Goal: Book appointment/travel/reservation

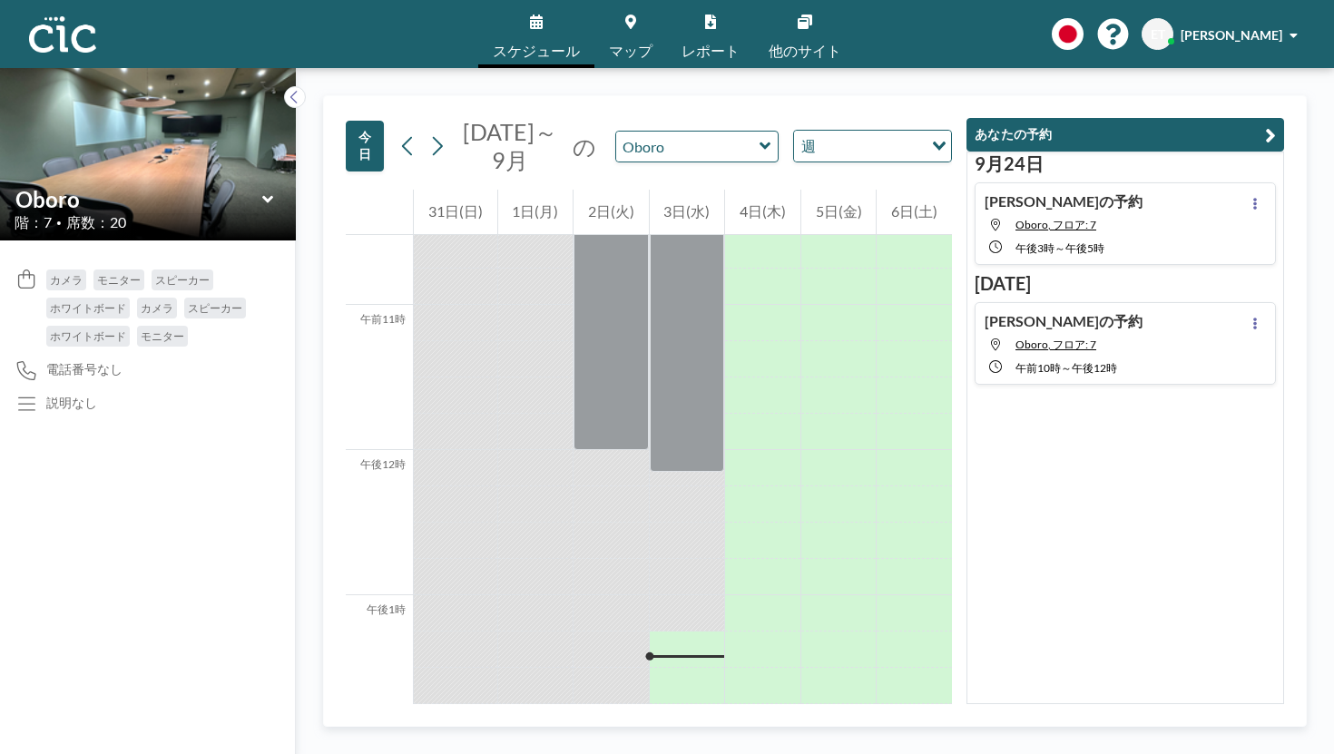
scroll to position [1534, 0]
click at [759, 143] on icon at bounding box center [764, 146] width 11 height 7
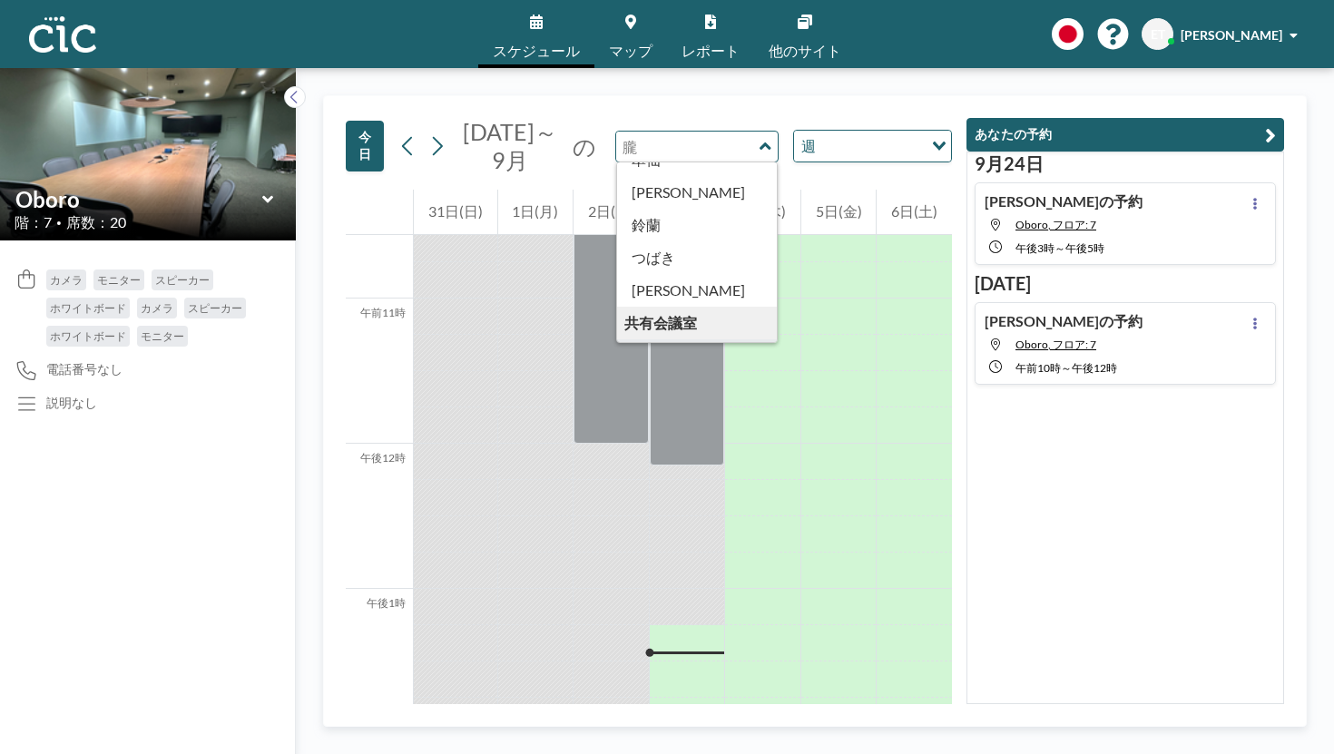
scroll to position [776, 0]
type input "Wata"
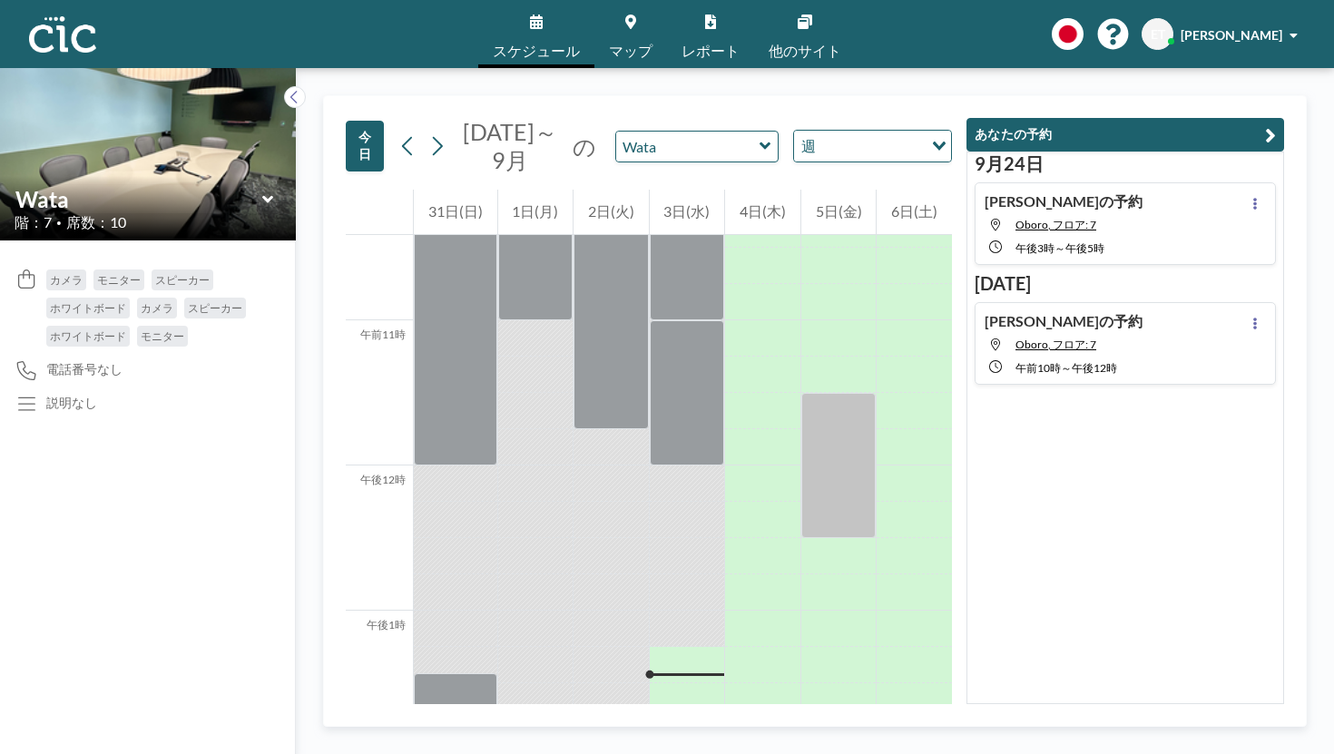
scroll to position [1534, 0]
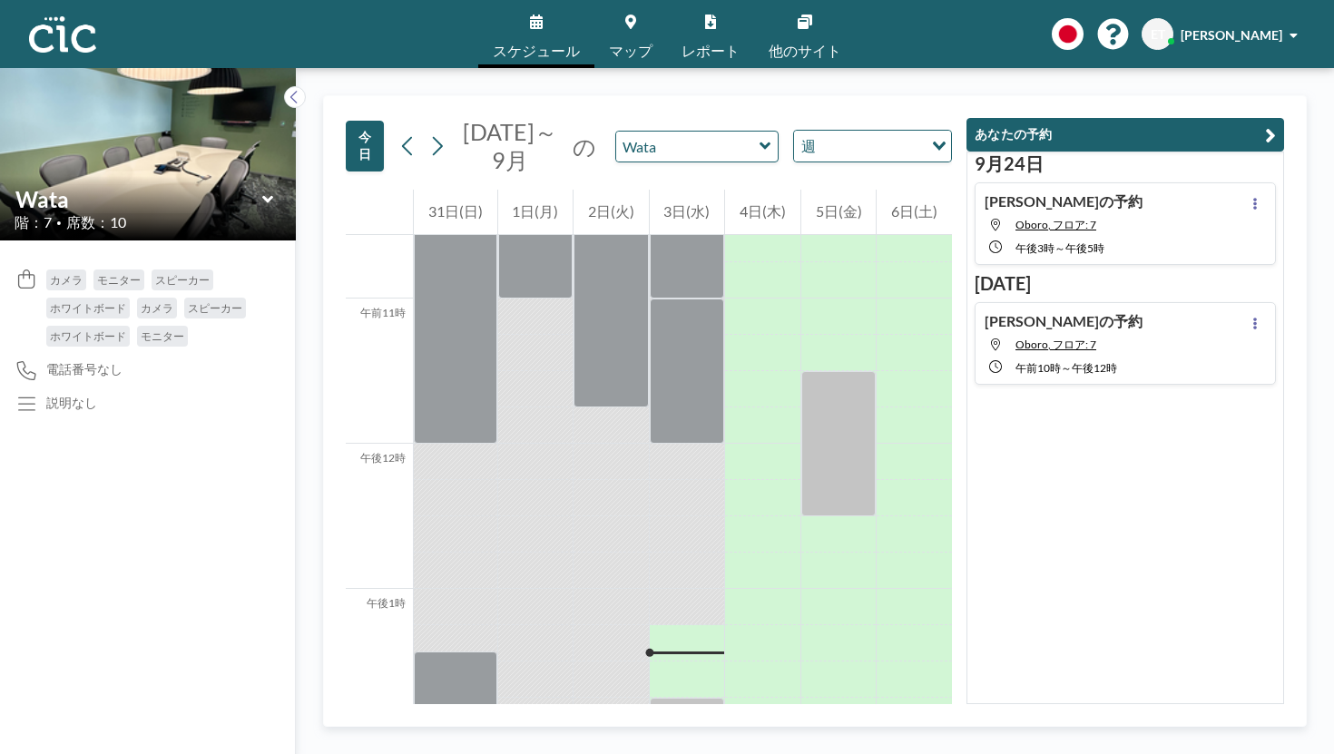
click at [759, 143] on icon at bounding box center [764, 146] width 11 height 7
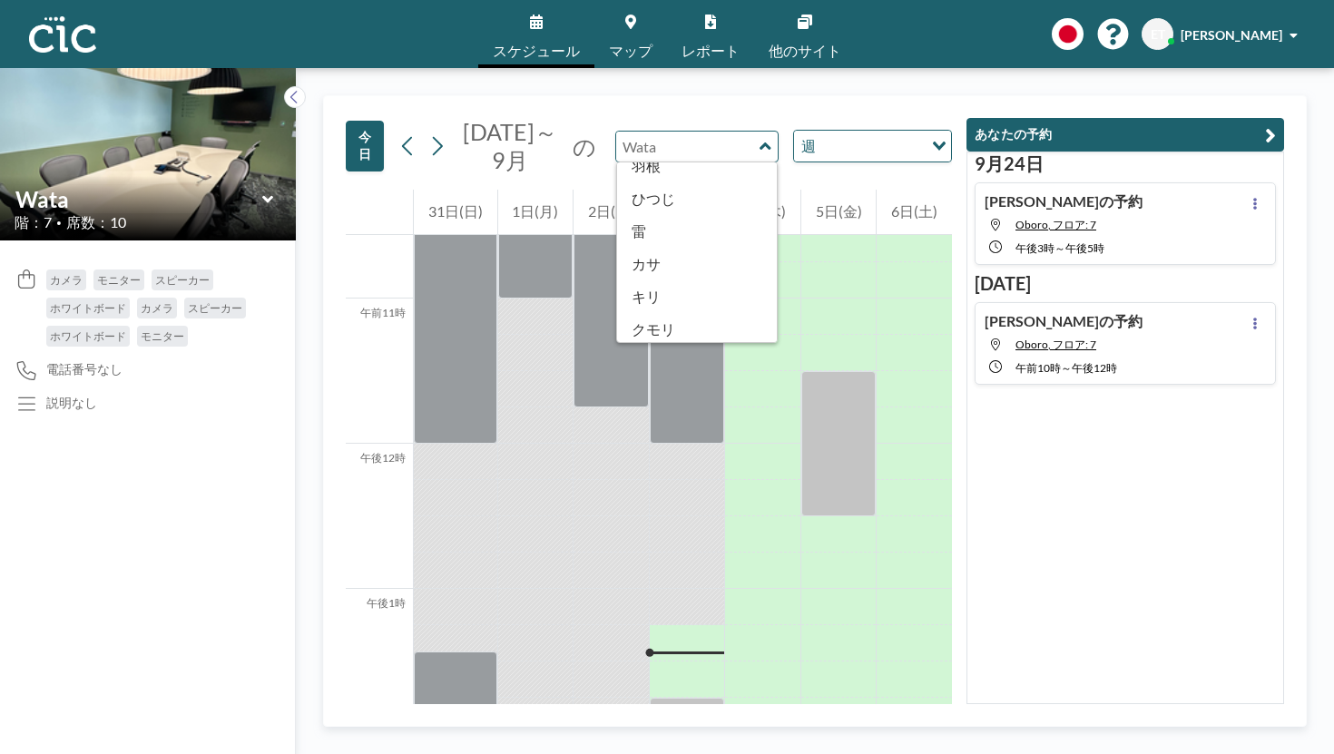
scroll to position [43, 0]
type input "Kumori"
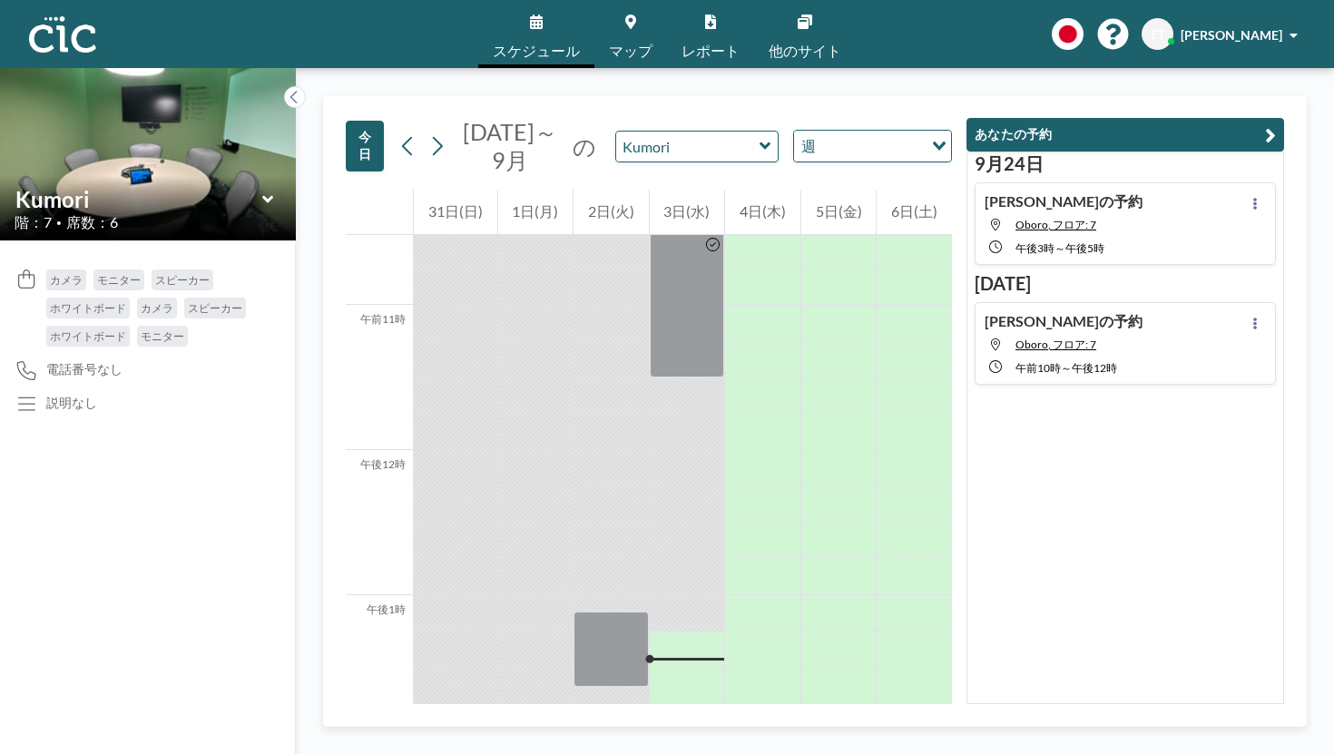
scroll to position [1534, 0]
click at [759, 143] on icon at bounding box center [764, 146] width 11 height 7
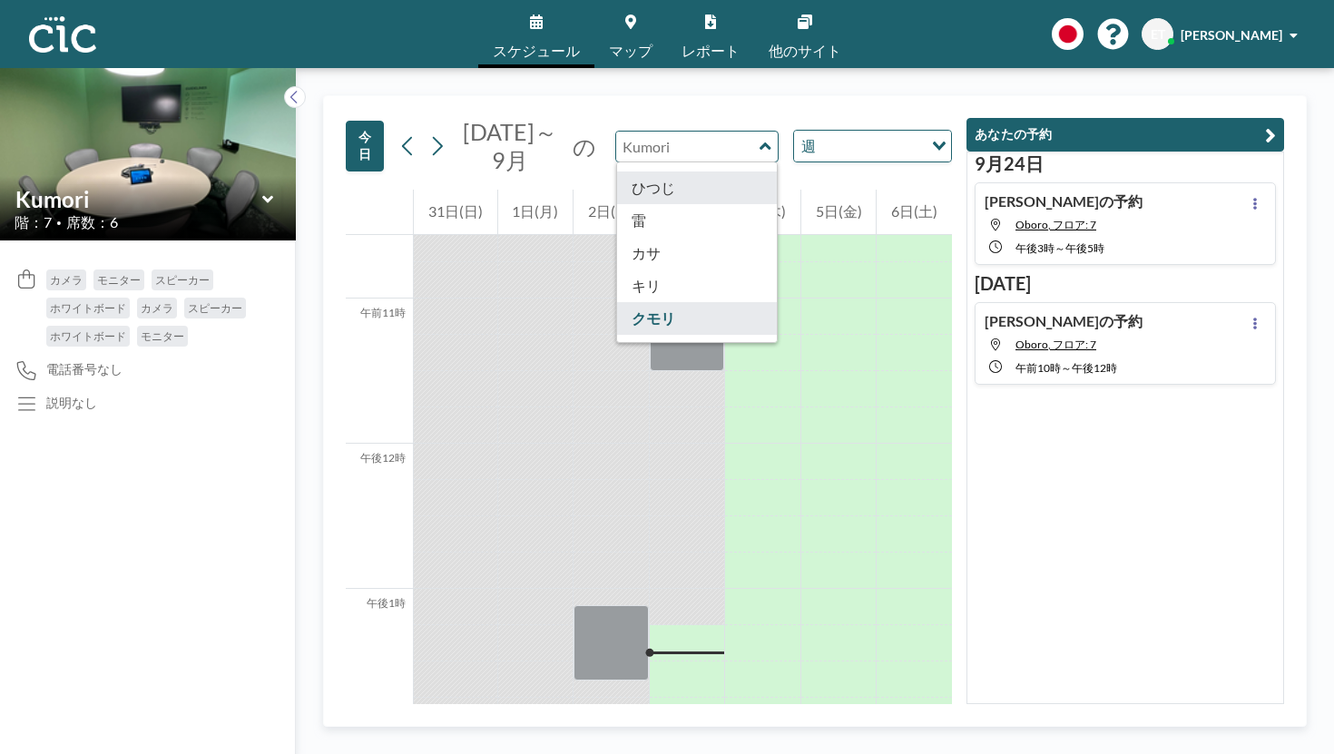
scroll to position [0, 0]
type input "Hane"
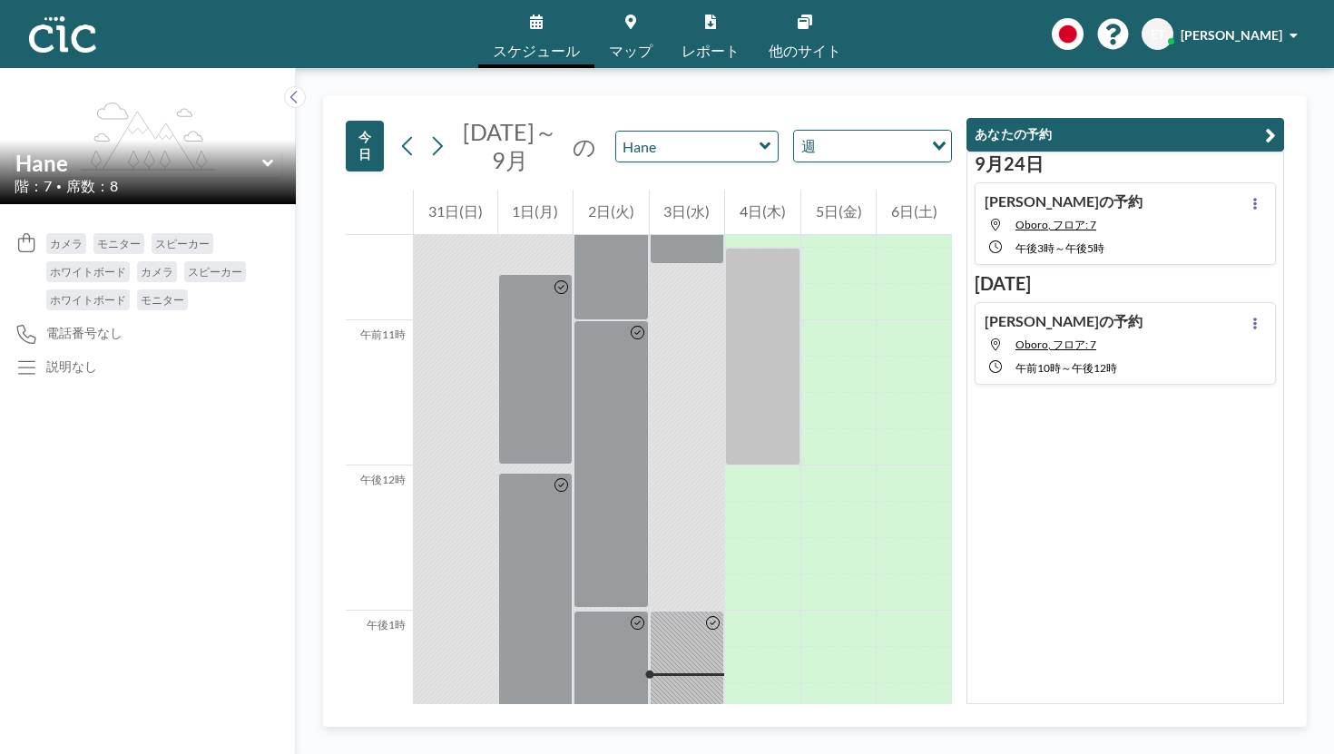
scroll to position [1534, 0]
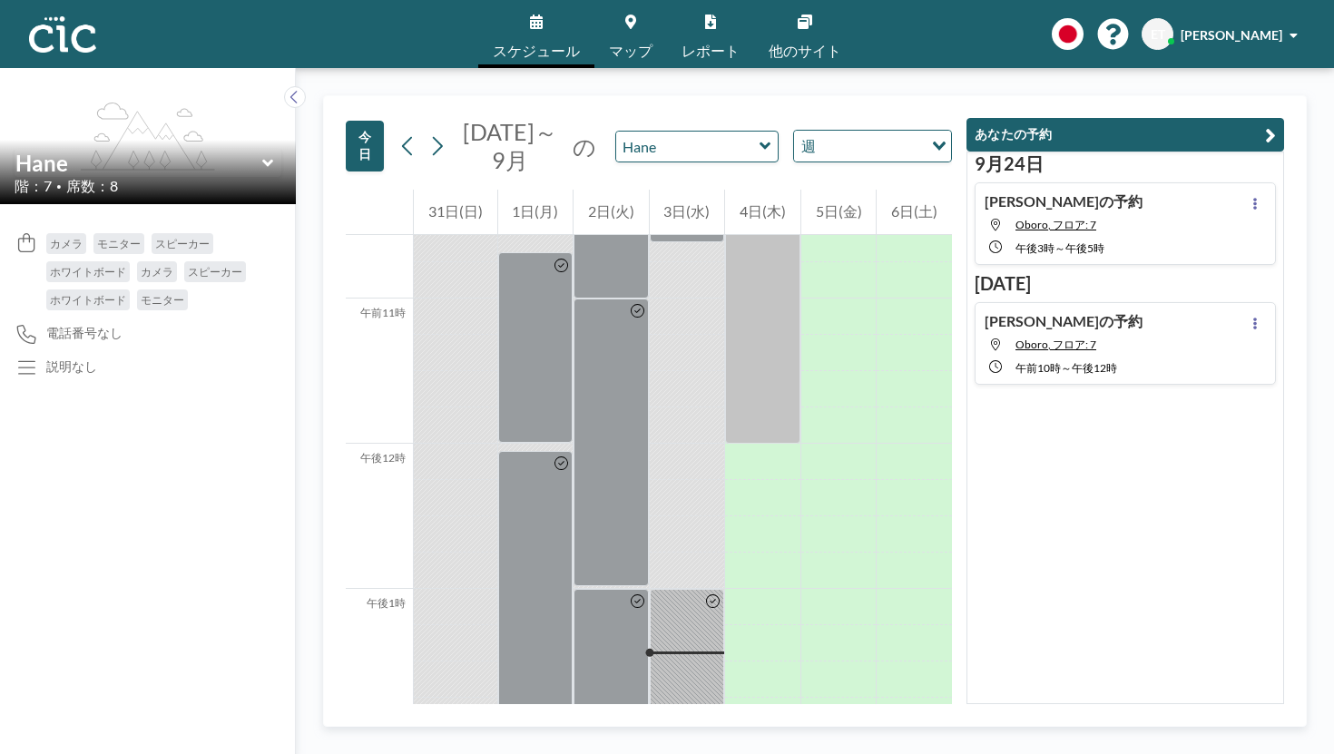
click at [759, 143] on icon at bounding box center [764, 146] width 11 height 7
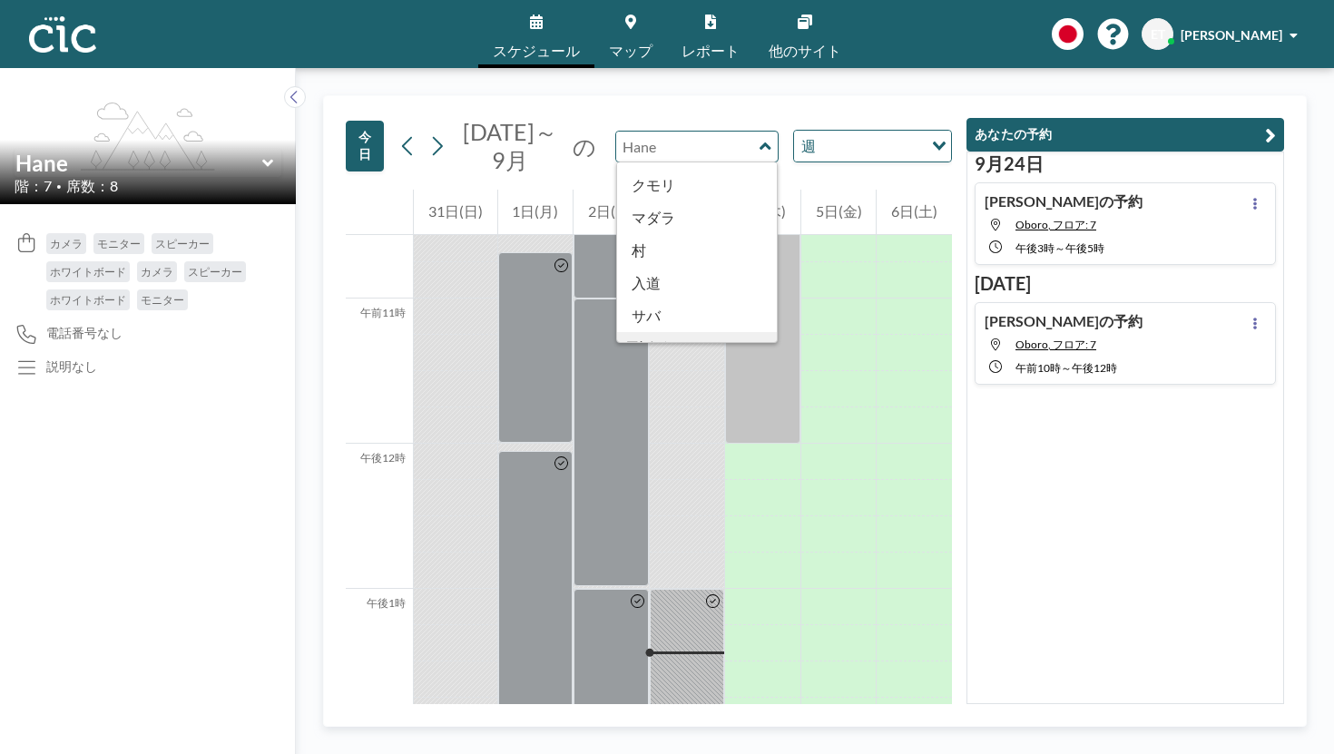
scroll to position [0, 0]
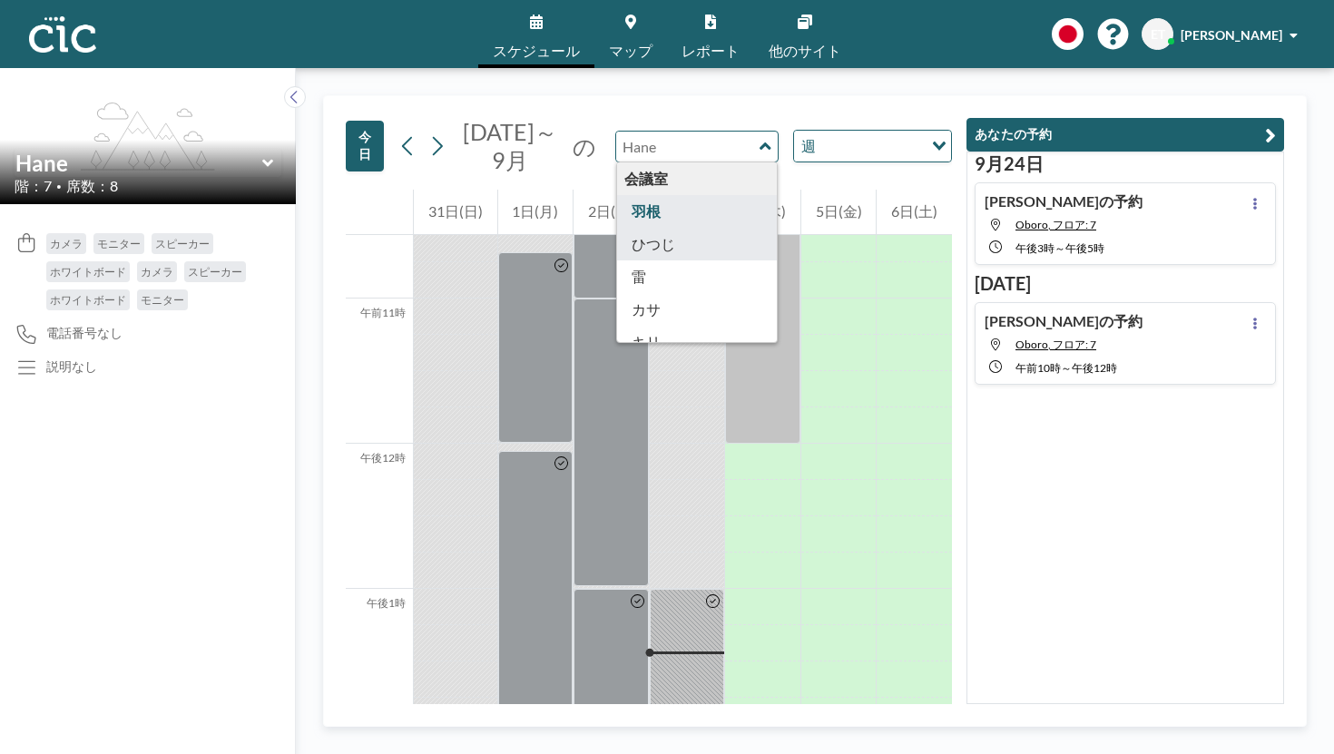
type input "Hitsuji"
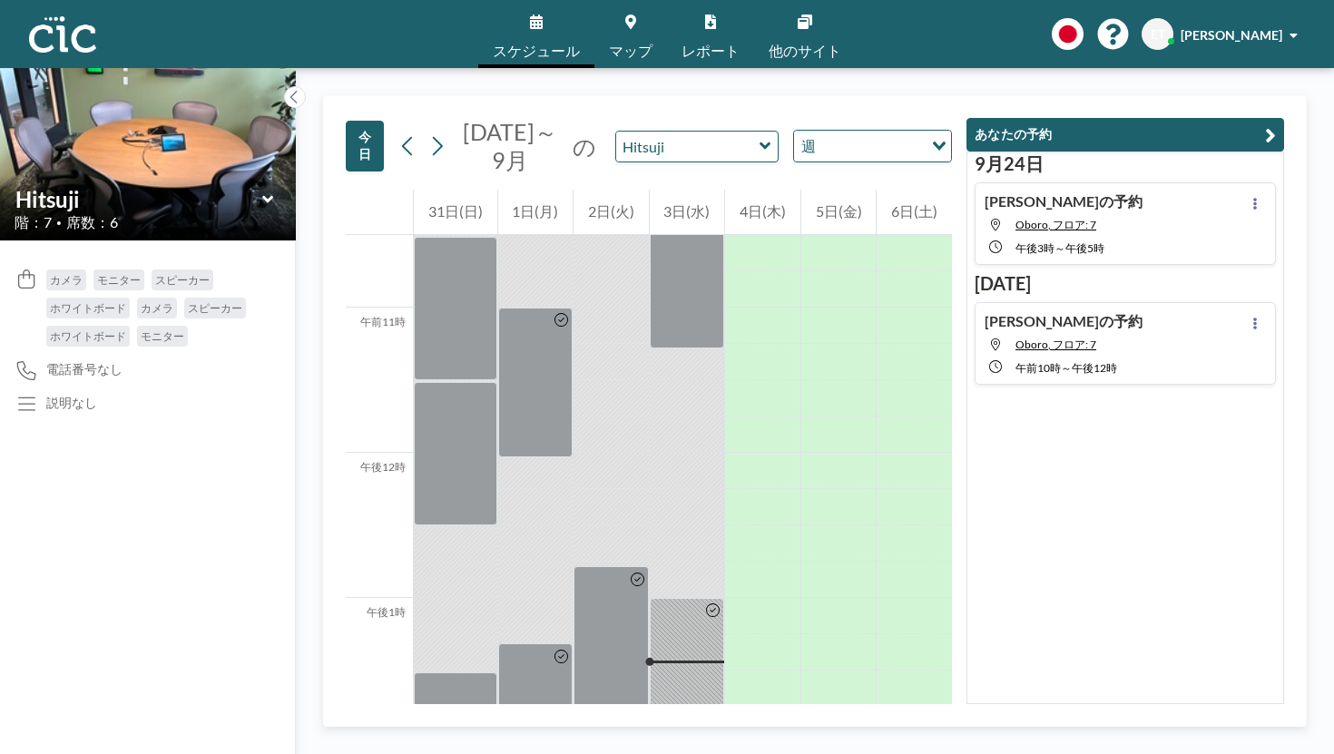
scroll to position [1534, 0]
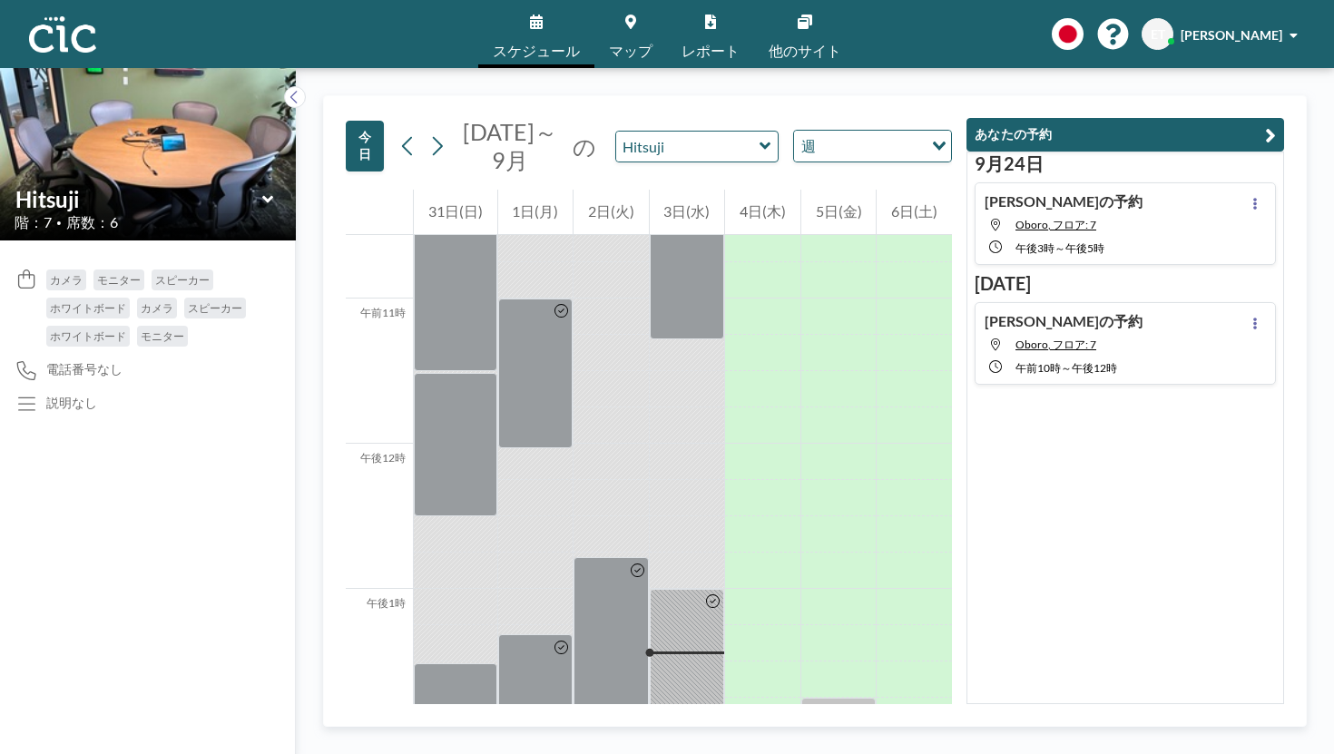
click at [760, 137] on icon at bounding box center [766, 146] width 12 height 18
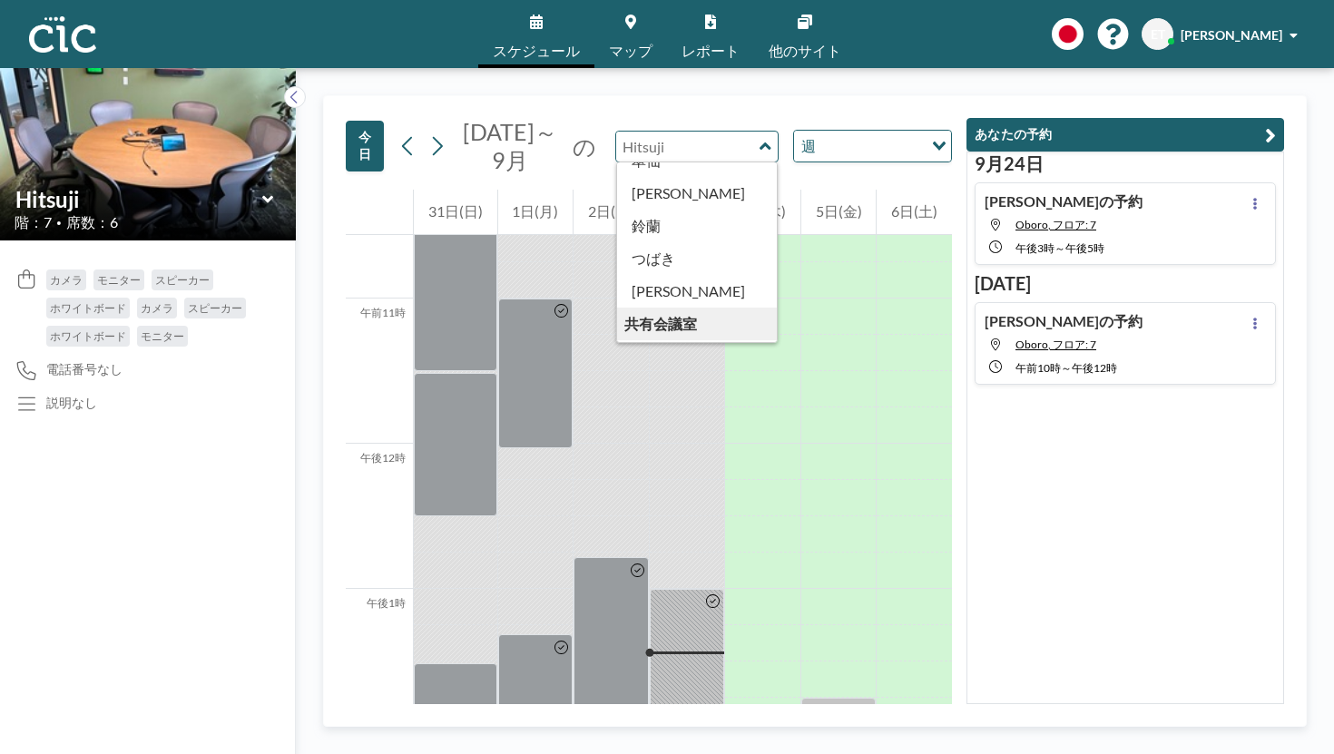
scroll to position [776, 0]
type input "Usu"
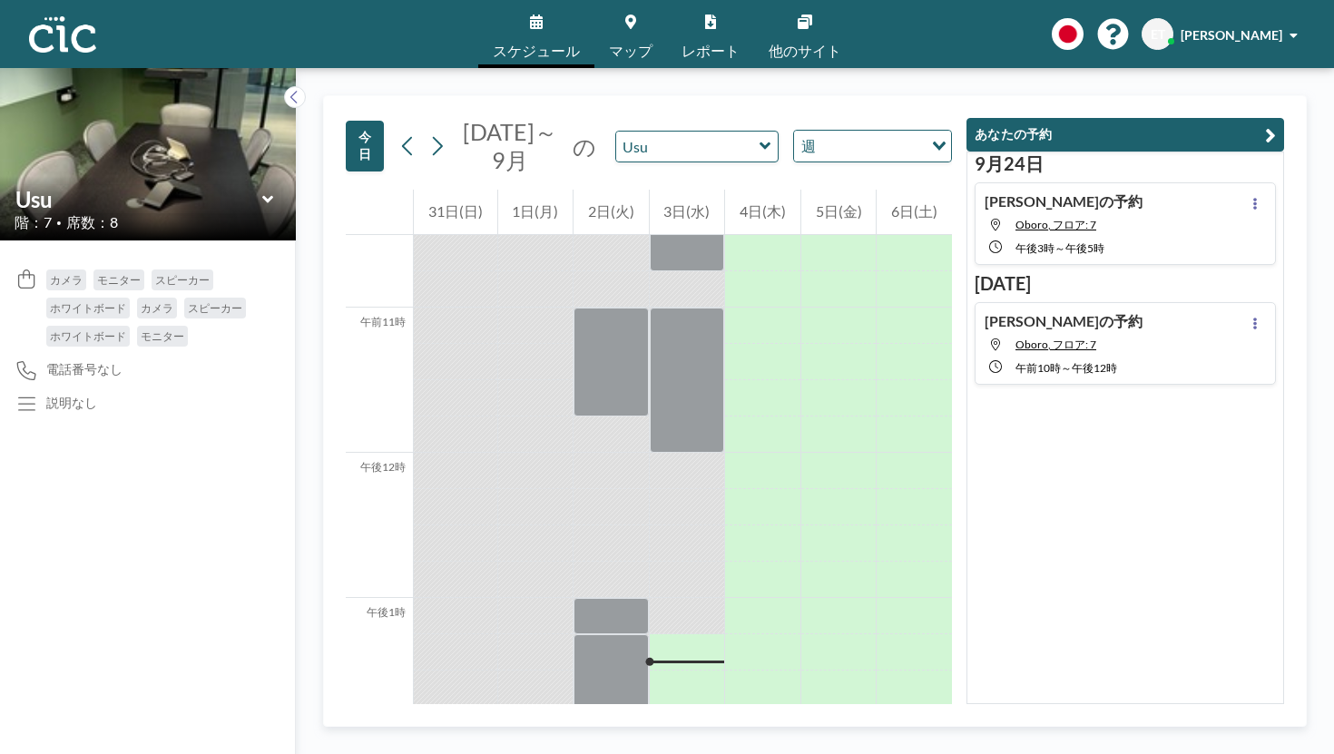
scroll to position [1534, 0]
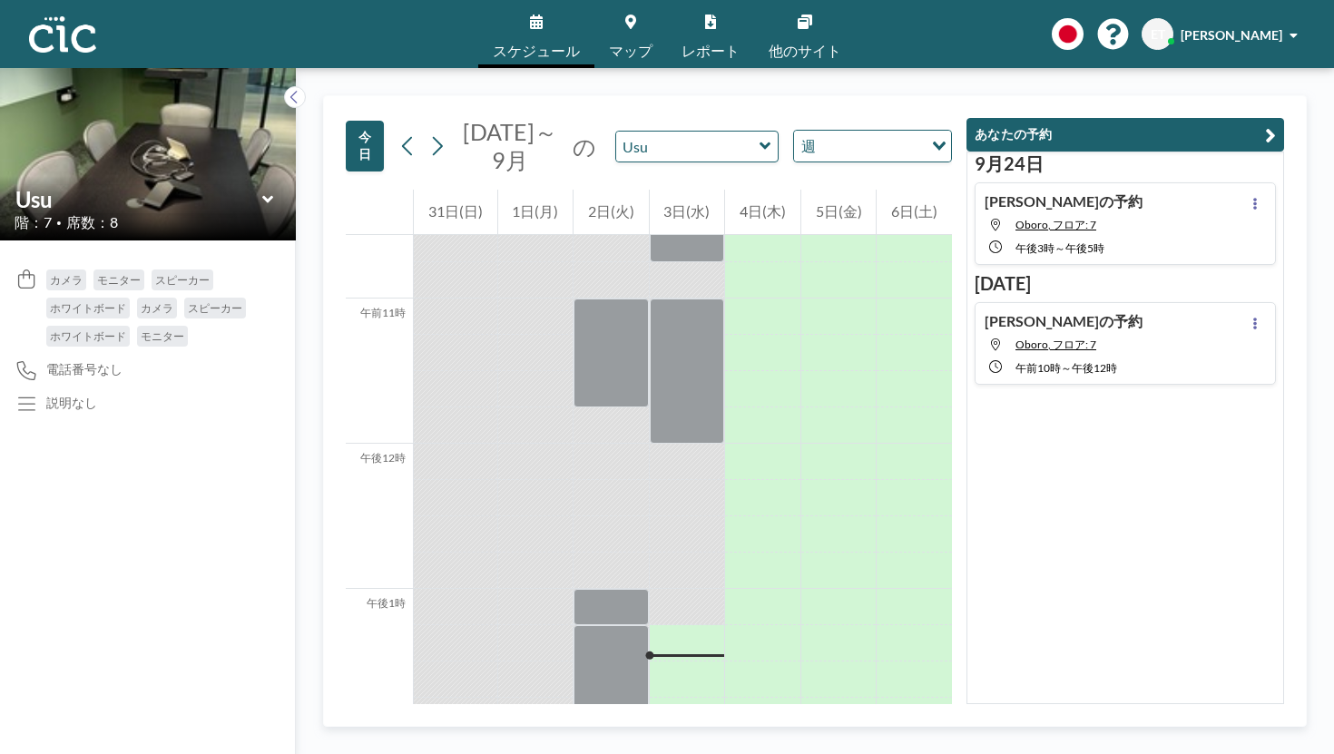
click at [760, 137] on icon at bounding box center [766, 146] width 12 height 18
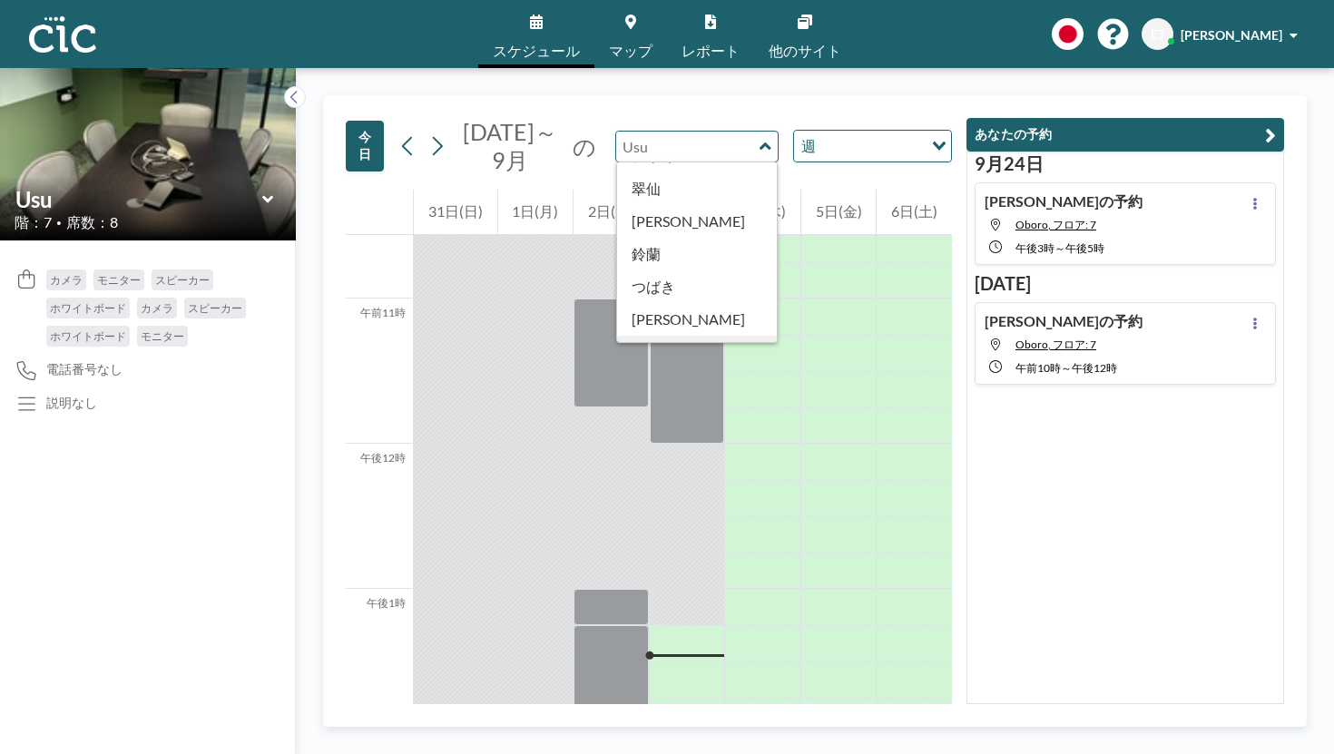
scroll to position [753, 0]
type input "Uroko"
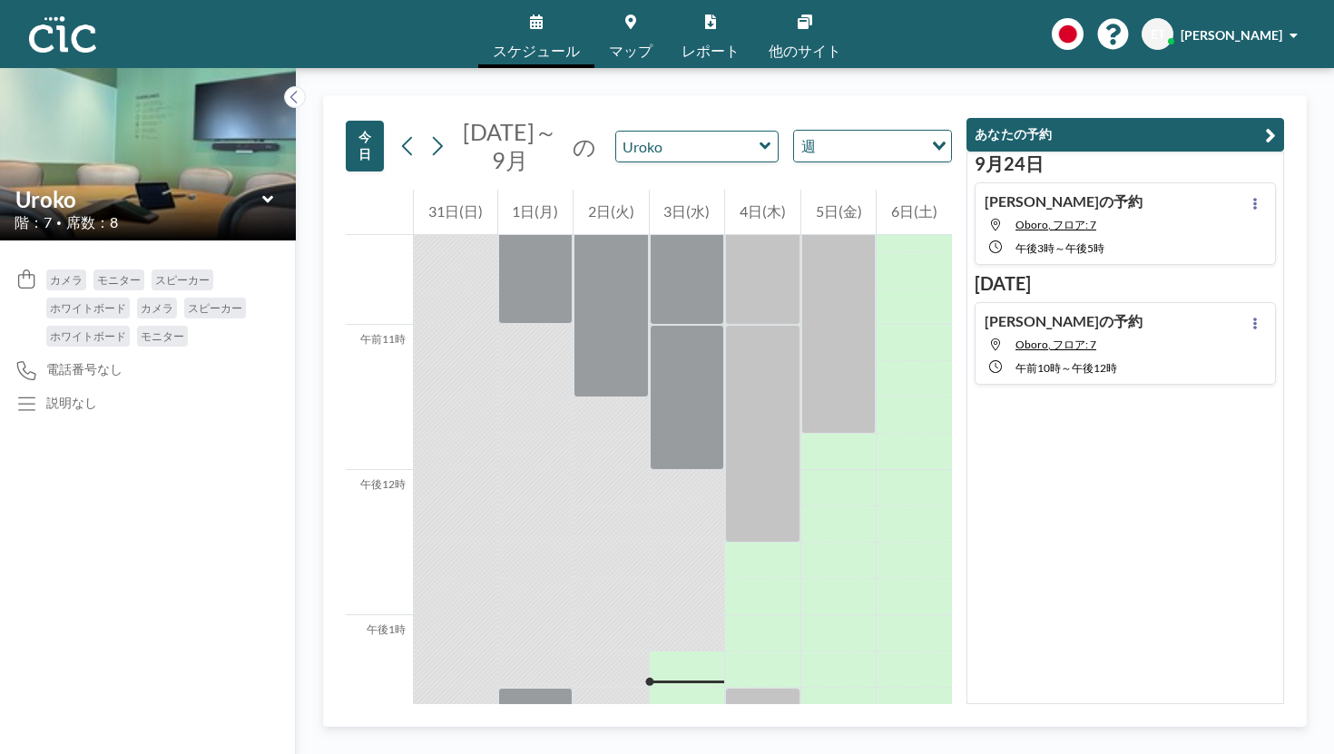
scroll to position [1534, 0]
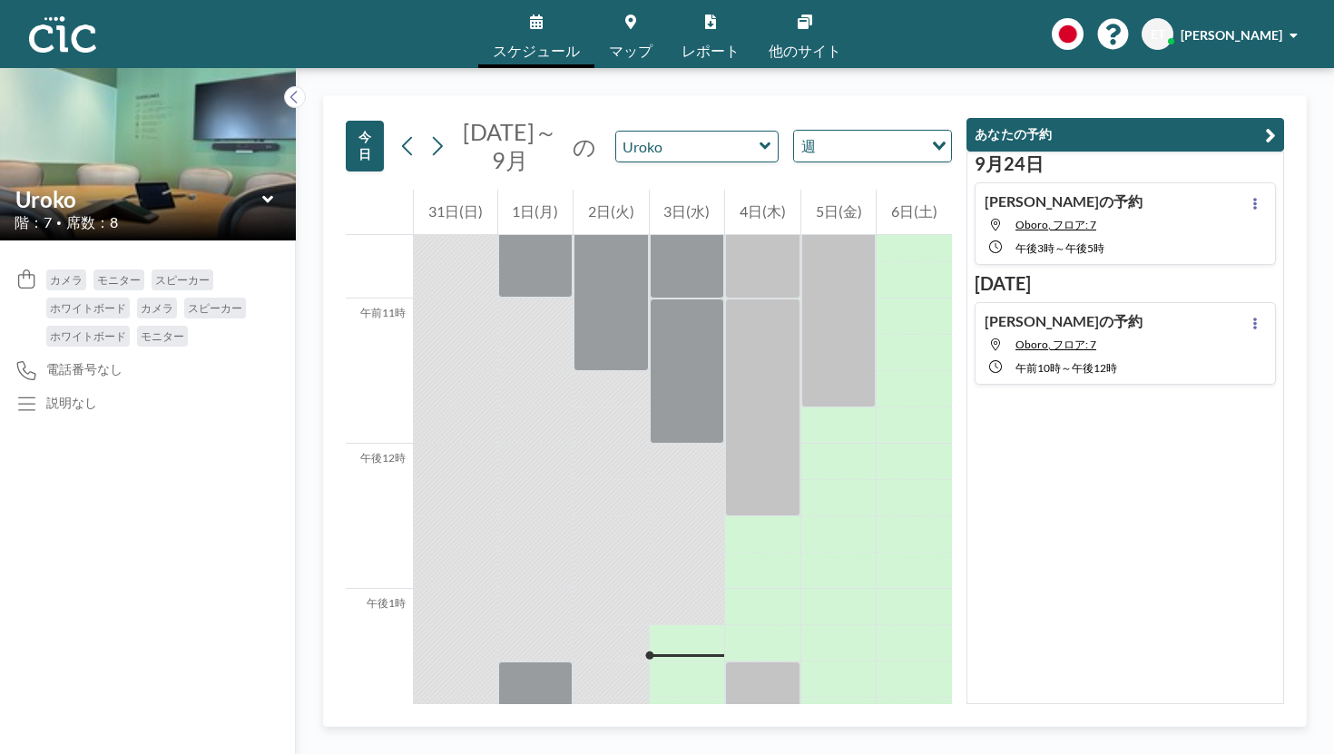
click at [760, 137] on icon at bounding box center [766, 146] width 12 height 18
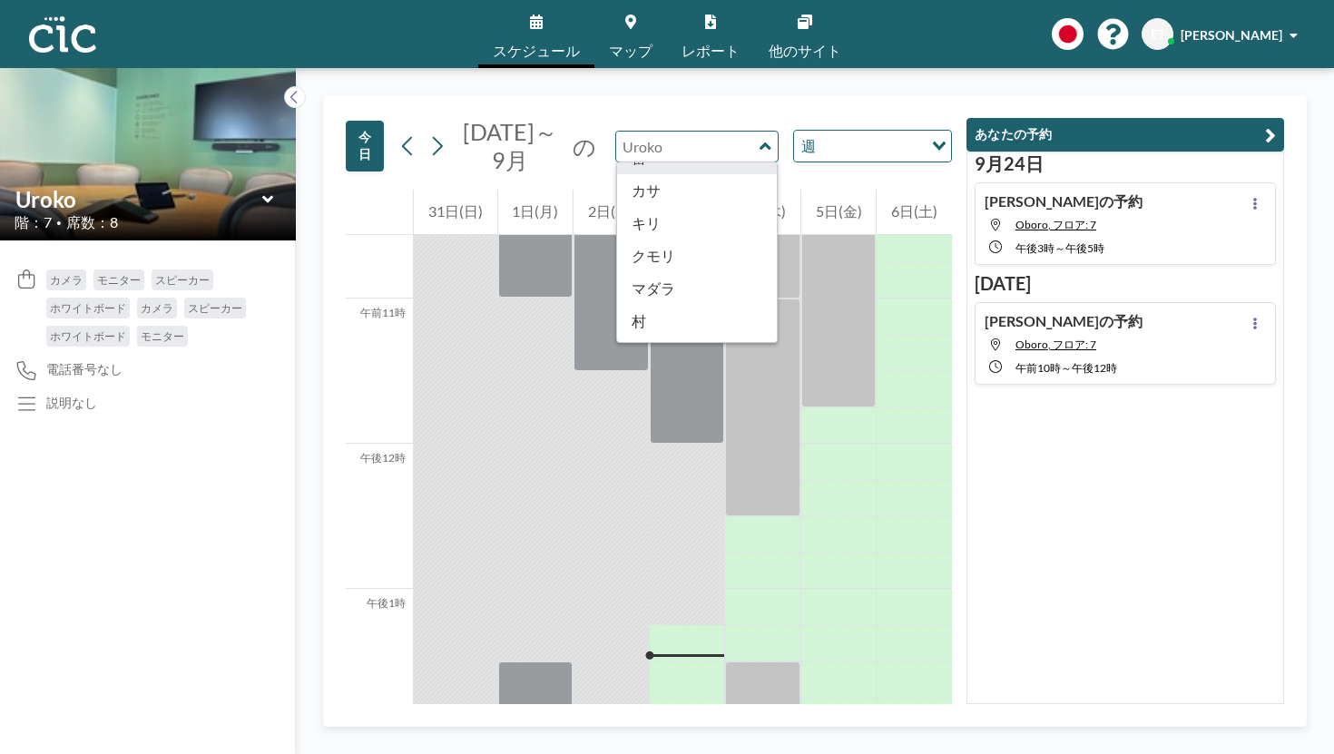
scroll to position [143, 0]
type input "Saba"
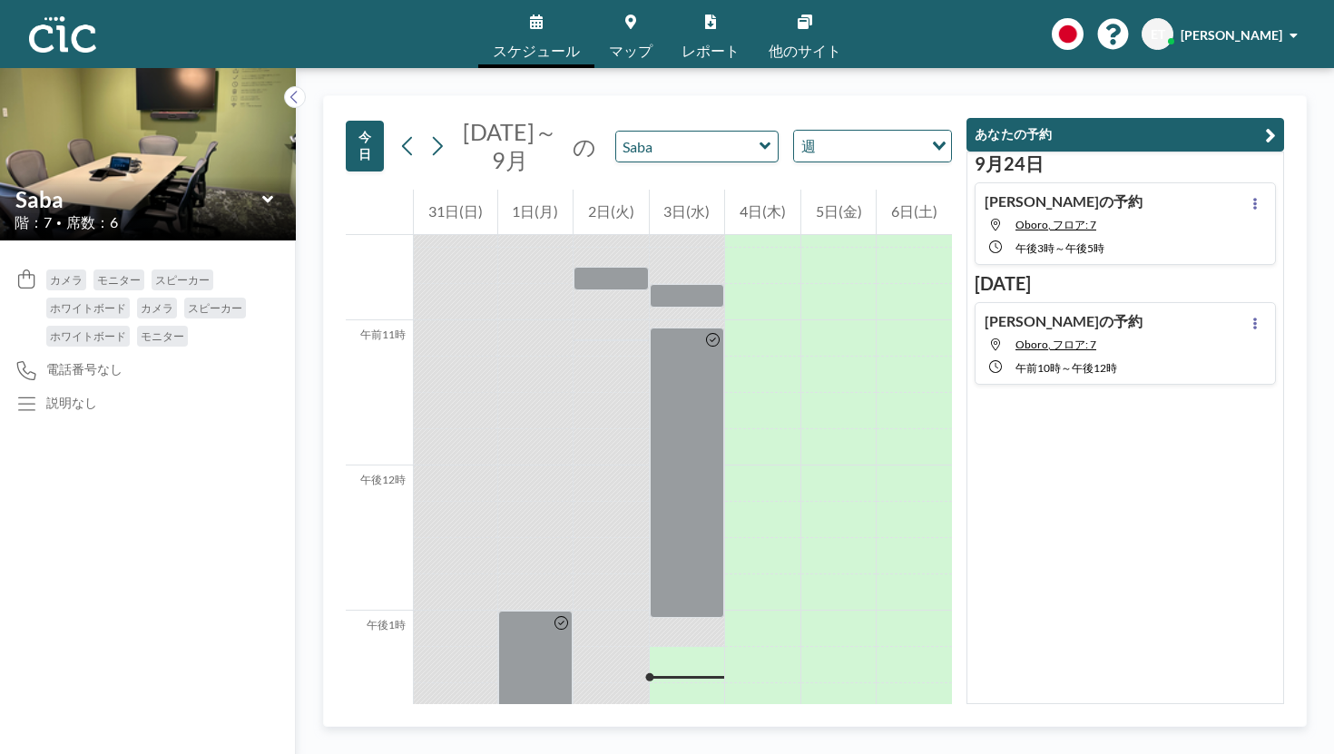
scroll to position [1534, 0]
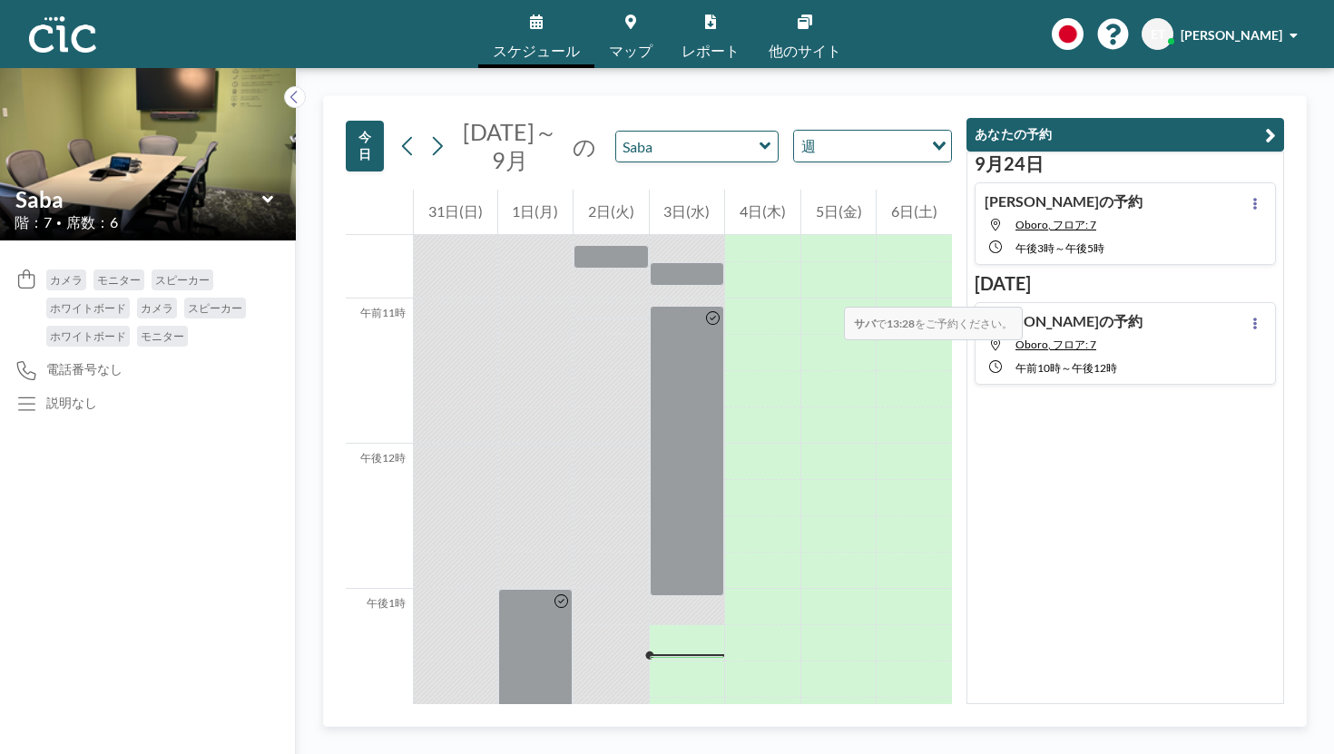
click at [668, 625] on div at bounding box center [687, 643] width 75 height 36
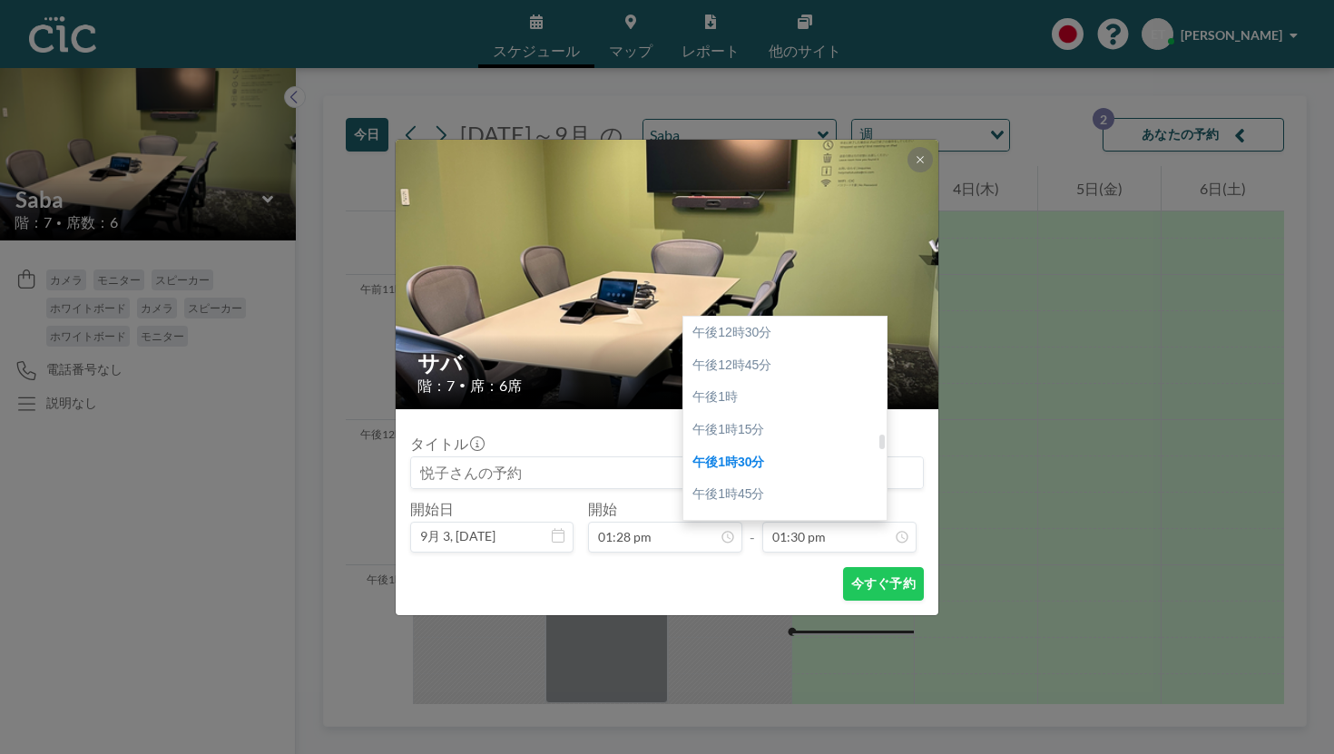
scroll to position [1639, 0]
click at [770, 615] on div "午後3時" at bounding box center [784, 631] width 203 height 33
click at [753, 581] on div "午後3時30分" at bounding box center [784, 597] width 203 height 33
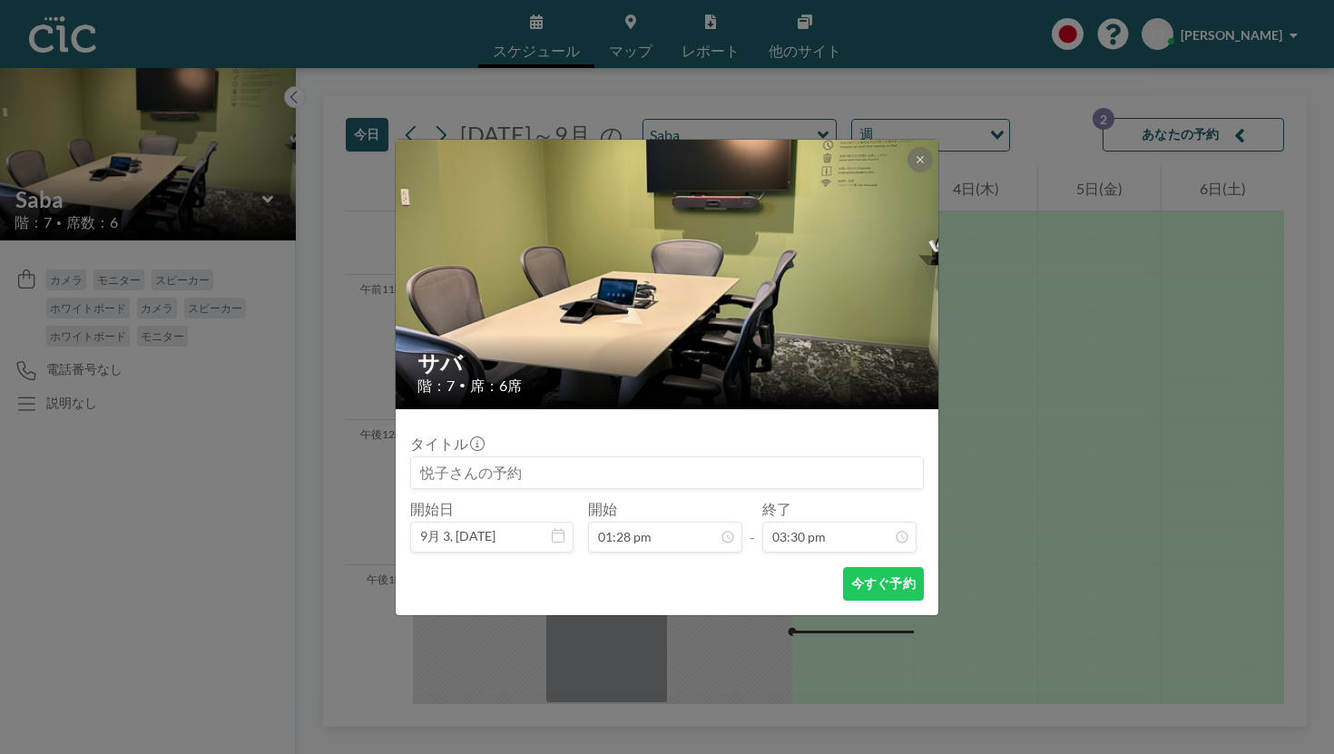
scroll to position [1796, 0]
click at [851, 575] on font "今すぐ予約" at bounding box center [883, 582] width 64 height 15
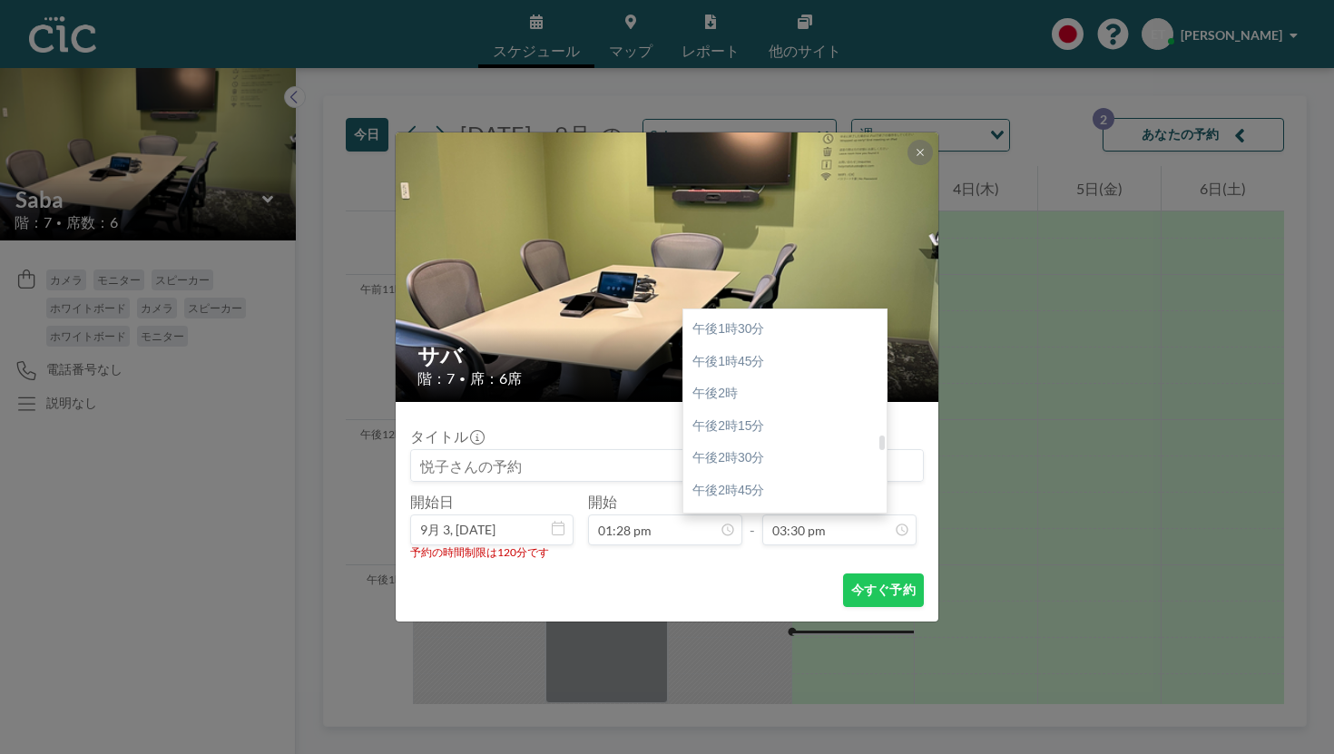
scroll to position [1726, 0]
click at [747, 555] on div "午後3時15分" at bounding box center [784, 571] width 203 height 33
type input "03:15 pm"
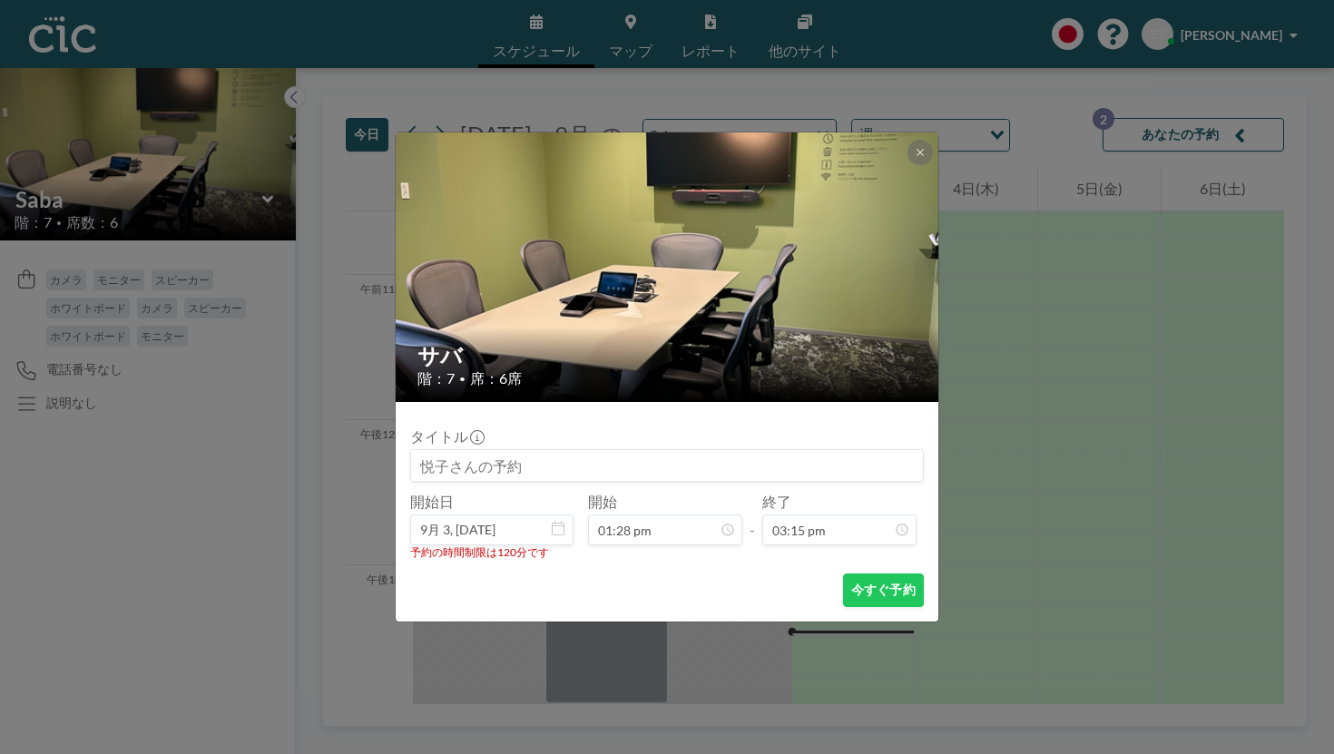
scroll to position [1767, 0]
click at [854, 582] on font "今すぐ予約" at bounding box center [883, 589] width 64 height 15
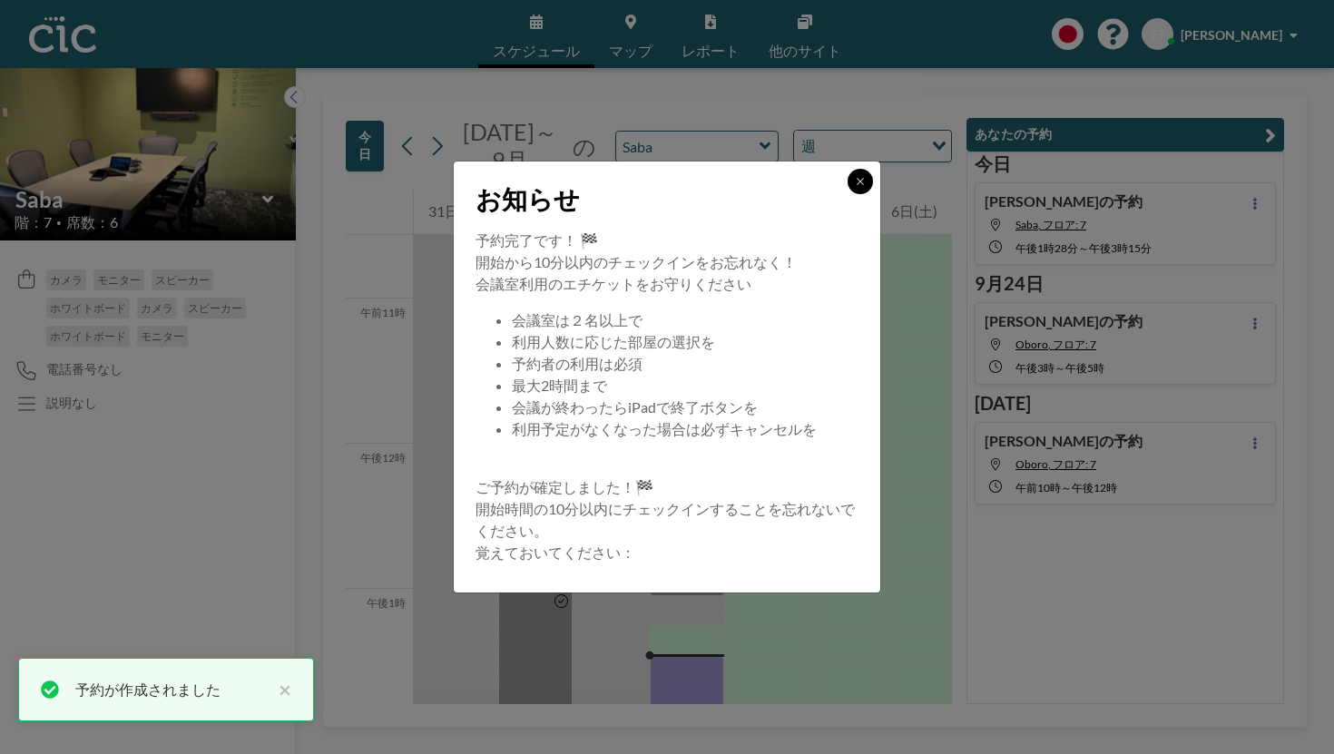
click at [855, 187] on icon at bounding box center [860, 181] width 11 height 11
